Goal: Information Seeking & Learning: Learn about a topic

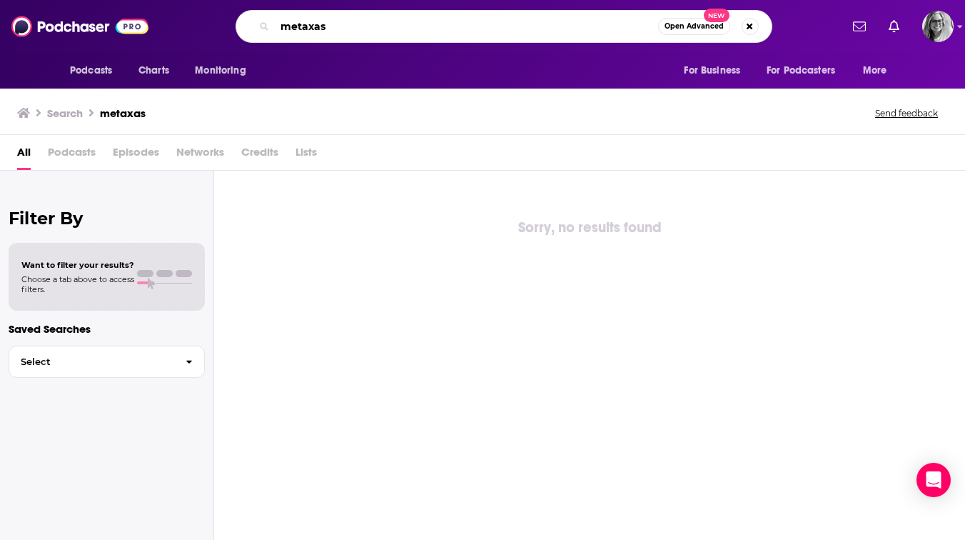
click at [314, 26] on input "metaxas" at bounding box center [466, 26] width 383 height 23
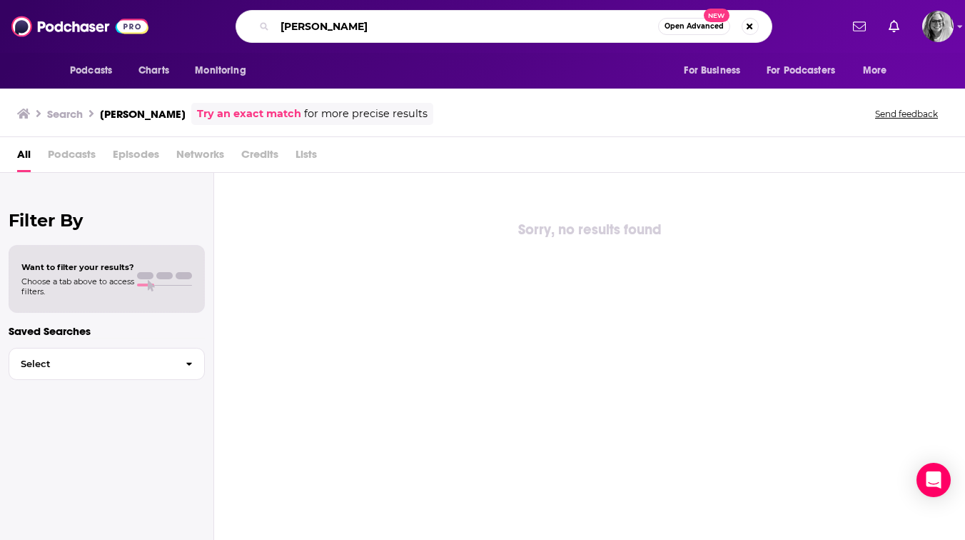
drag, startPoint x: 319, startPoint y: 24, endPoint x: 268, endPoint y: 22, distance: 50.7
click at [268, 22] on div "[PERSON_NAME] Open Advanced New" at bounding box center [504, 26] width 537 height 33
drag, startPoint x: 383, startPoint y: 29, endPoint x: 279, endPoint y: 27, distance: 103.5
click at [279, 27] on input "[PERSON_NAME]" at bounding box center [466, 26] width 383 height 23
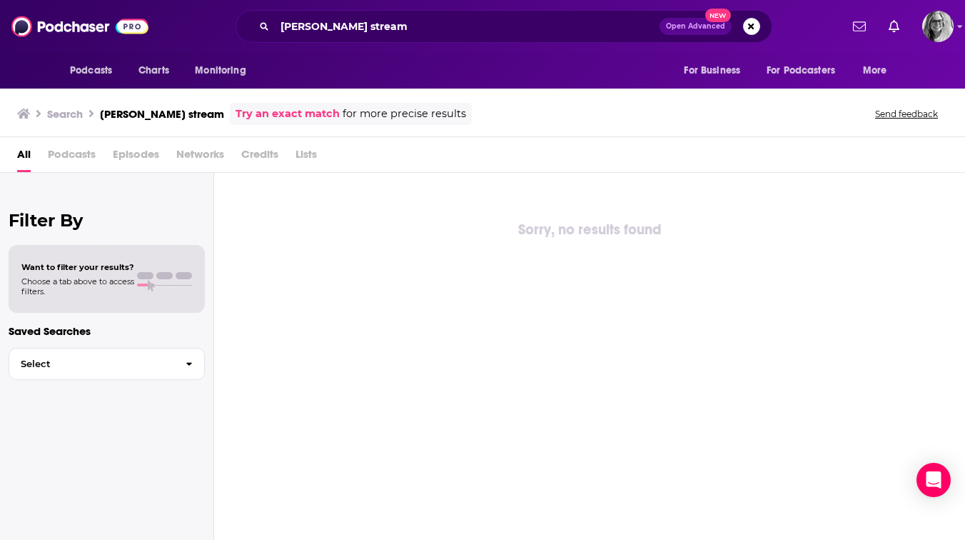
click at [63, 154] on span "Podcasts" at bounding box center [72, 157] width 48 height 29
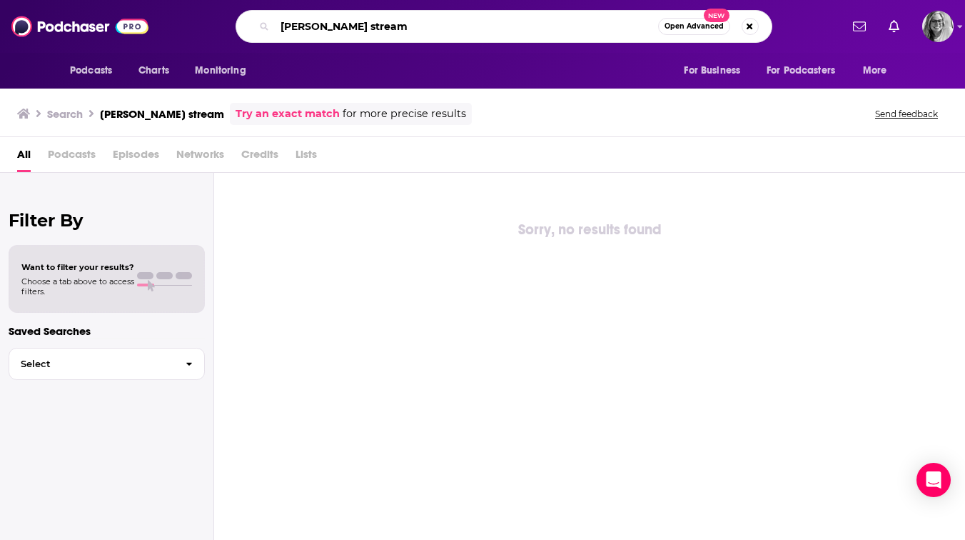
drag, startPoint x: 349, startPoint y: 29, endPoint x: 274, endPoint y: 26, distance: 75.0
click at [275, 28] on input "[PERSON_NAME] stream" at bounding box center [466, 26] width 383 height 23
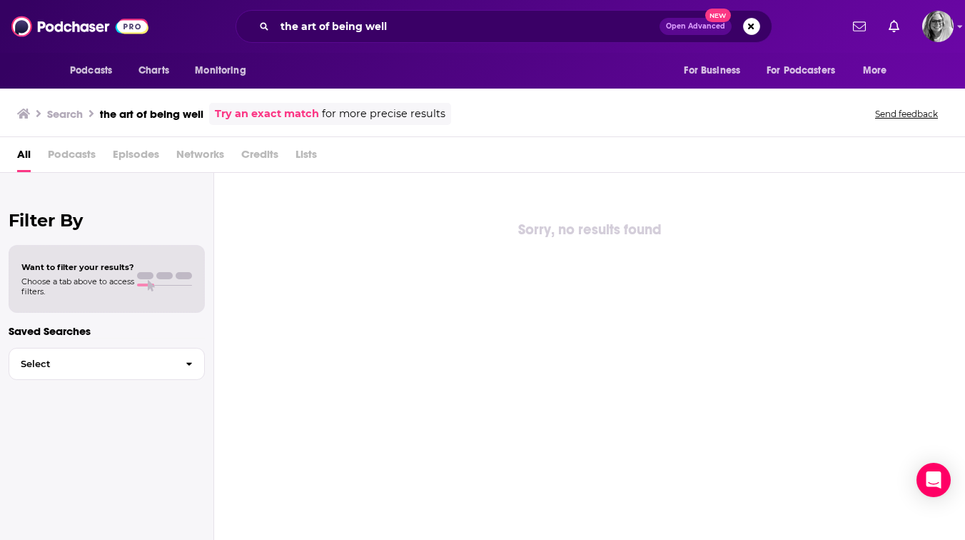
click at [277, 111] on link "Try an exact match" at bounding box center [267, 114] width 104 height 16
click at [24, 113] on icon at bounding box center [23, 114] width 13 height 10
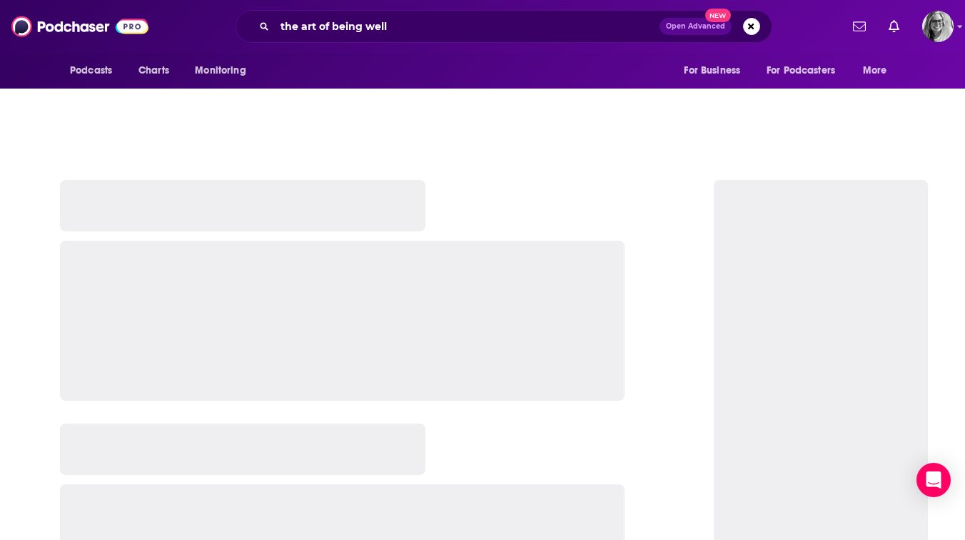
type input ""the art of being well""
